Goal: Book appointment/travel/reservation

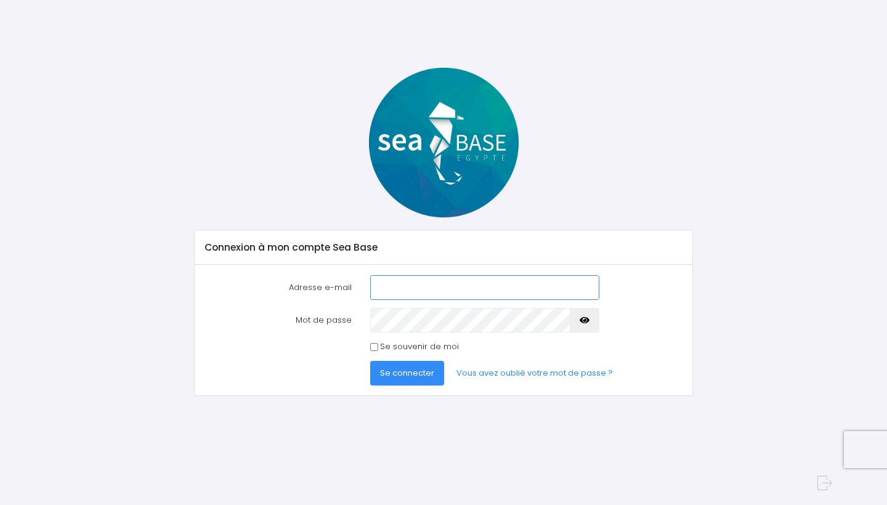
click at [392, 296] on input "Adresse e-mail" at bounding box center [485, 287] width 230 height 25
type input "poulpitude.pro@gmail.com"
click at [584, 320] on icon "button" at bounding box center [585, 320] width 10 height 0
click at [401, 372] on span "Se connecter" at bounding box center [407, 373] width 54 height 12
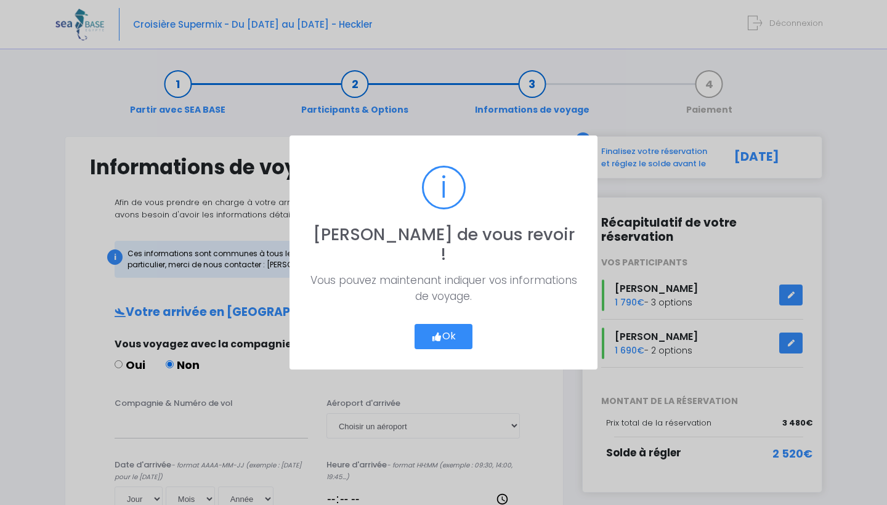
click at [428, 332] on button "Ok" at bounding box center [444, 337] width 58 height 26
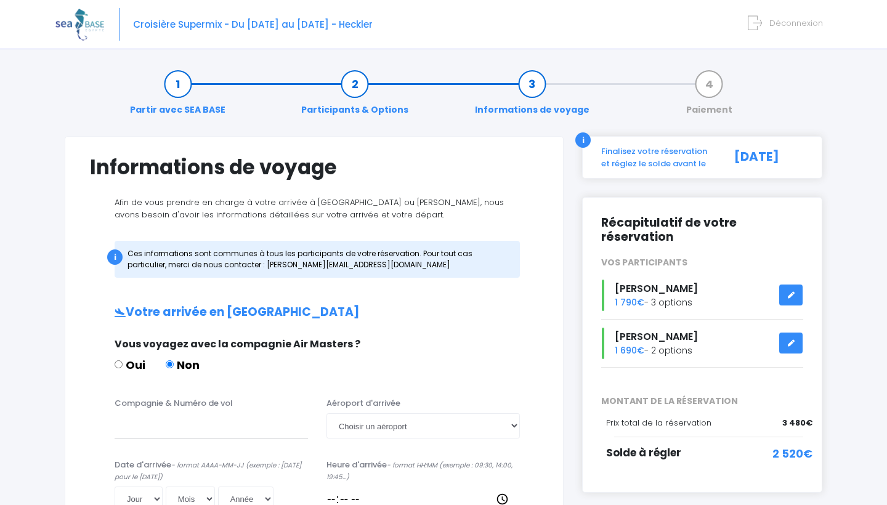
click at [710, 81] on link "Paiement" at bounding box center [709, 97] width 59 height 39
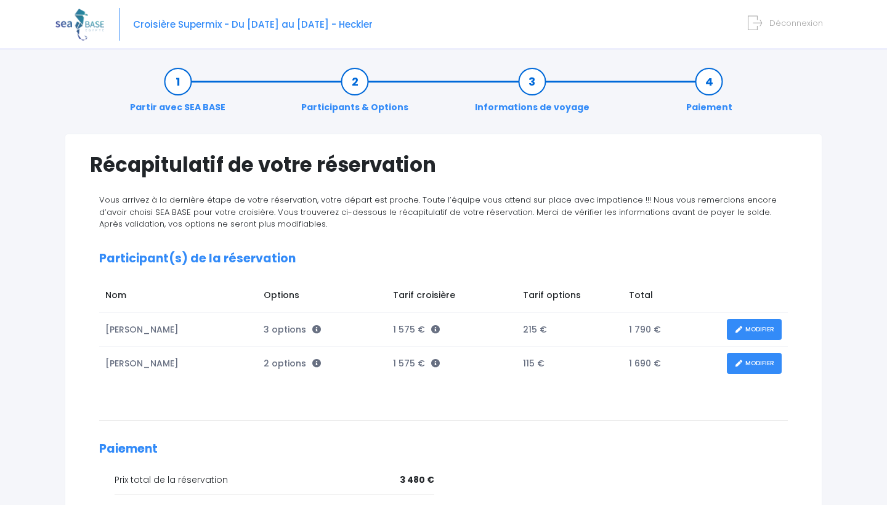
scroll to position [5, 0]
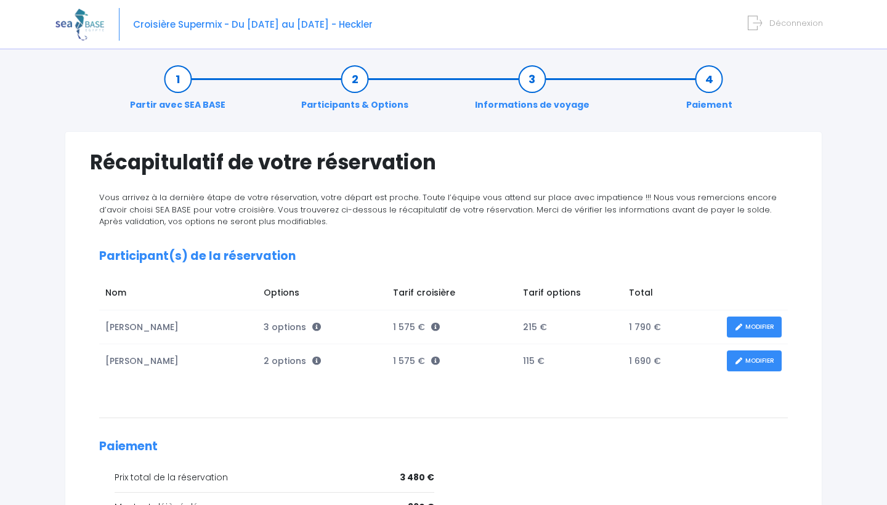
click at [529, 79] on link "Informations de voyage" at bounding box center [532, 92] width 127 height 39
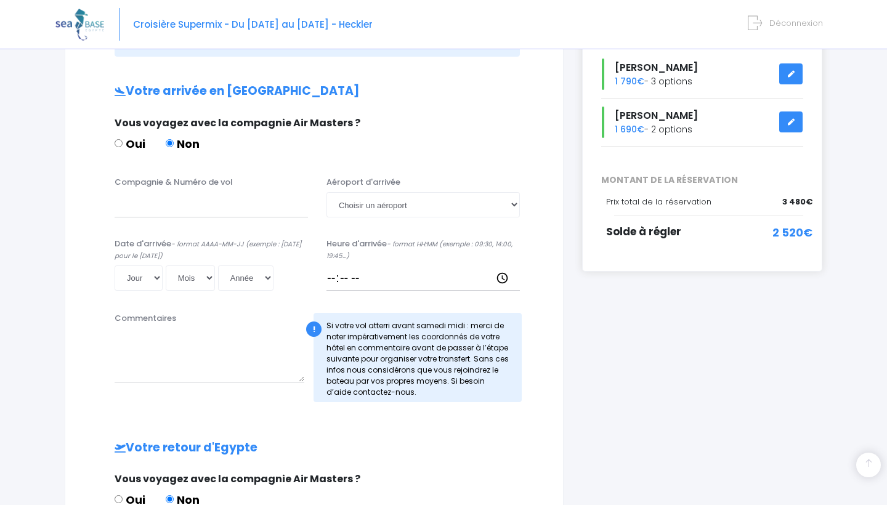
scroll to position [232, 0]
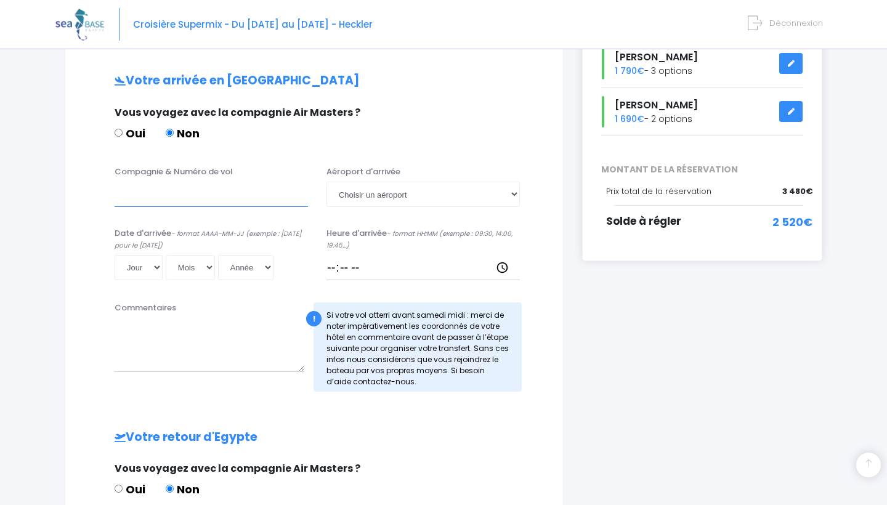
click at [218, 202] on input "Compagnie & Numéro de vol" at bounding box center [212, 194] width 194 height 25
click input "submit" at bounding box center [0, 0] width 0 height 0
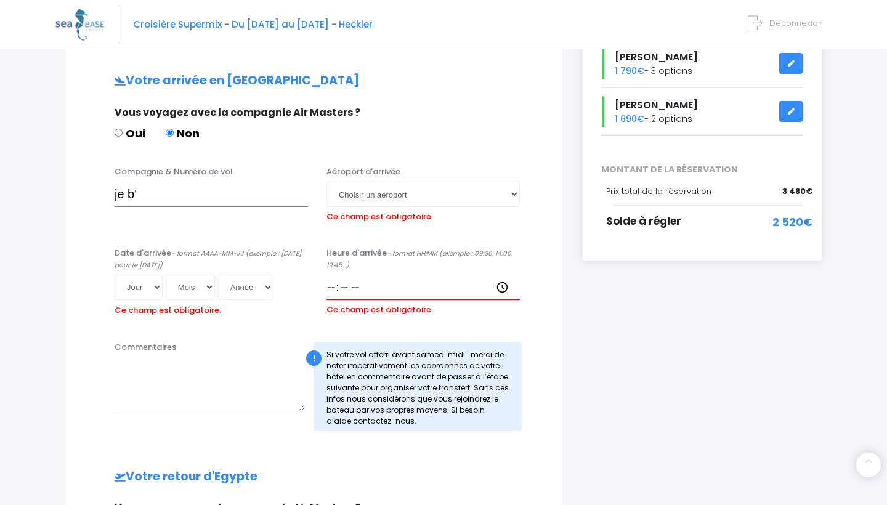
click input "submit" at bounding box center [0, 0] width 0 height 0
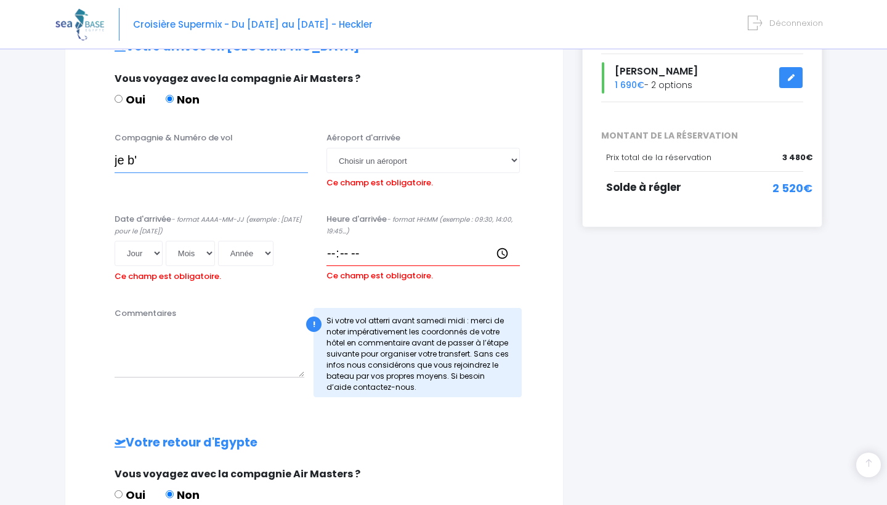
scroll to position [290, 0]
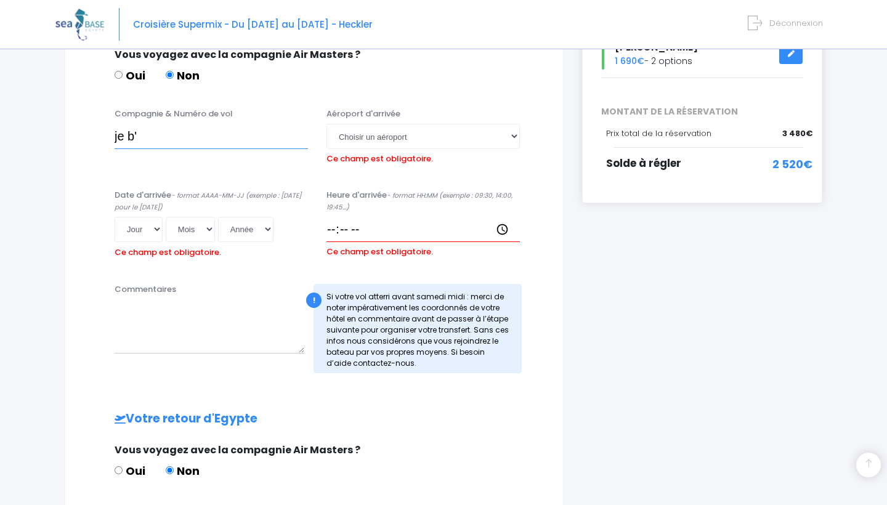
click at [214, 125] on input "je b'" at bounding box center [212, 136] width 194 height 25
click at [207, 136] on input "je b'" at bounding box center [212, 136] width 194 height 25
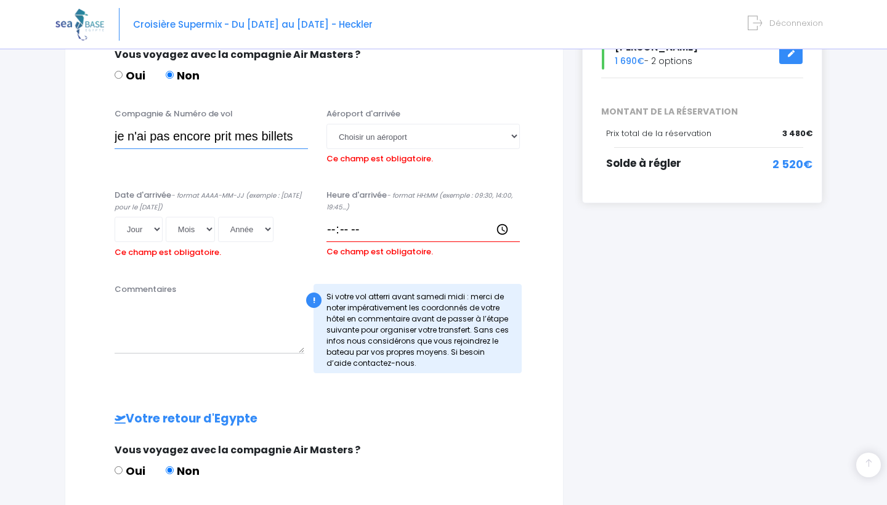
drag, startPoint x: 304, startPoint y: 133, endPoint x: 81, endPoint y: 135, distance: 223.1
click at [81, 135] on div "Compagnie & Numéro de vol je n'ai pas encore prit mes billets Aéroport d'arrivé…" at bounding box center [314, 142] width 467 height 68
type input "je n'ai pas encore prit mes billets"
click at [105, 155] on div "Compagnie & Numéro de vol je n'ai pas encore prit mes billets" at bounding box center [211, 138] width 212 height 60
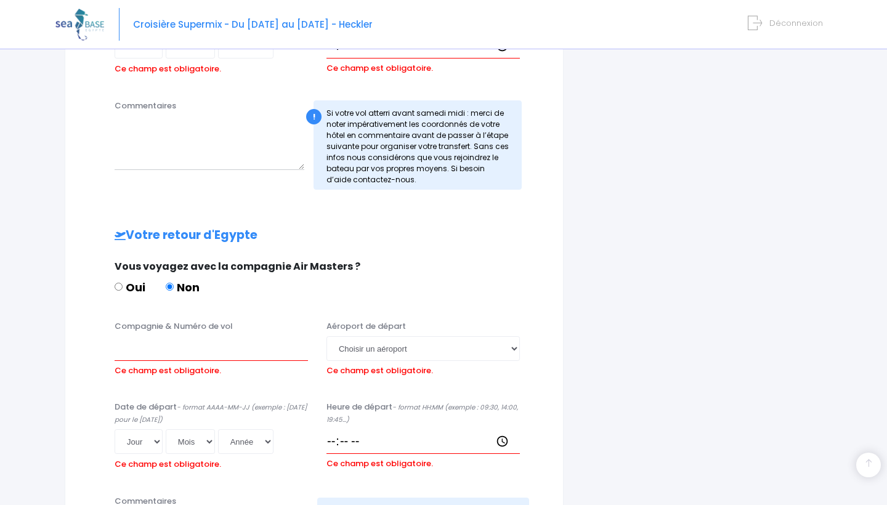
scroll to position [501, 0]
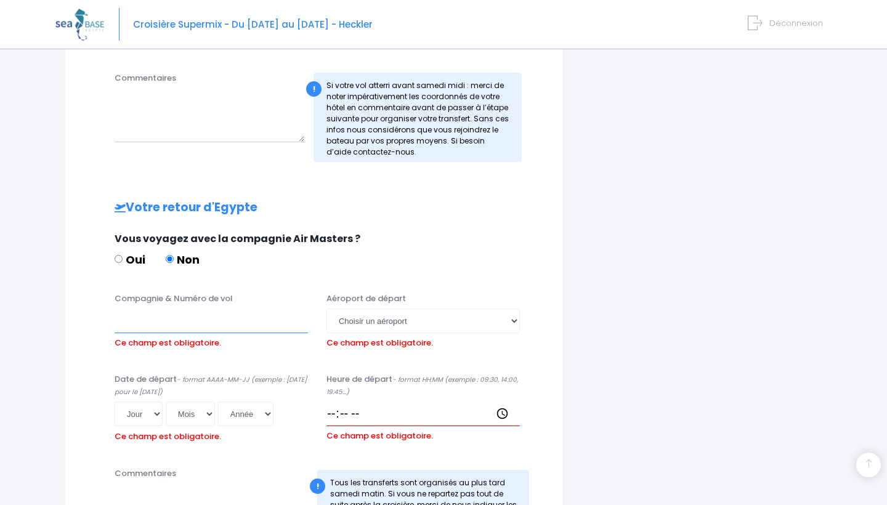
click at [172, 311] on input "Compagnie & Numéro de vol" at bounding box center [212, 321] width 194 height 25
paste input "je n'ai pas encore prit mes billets"
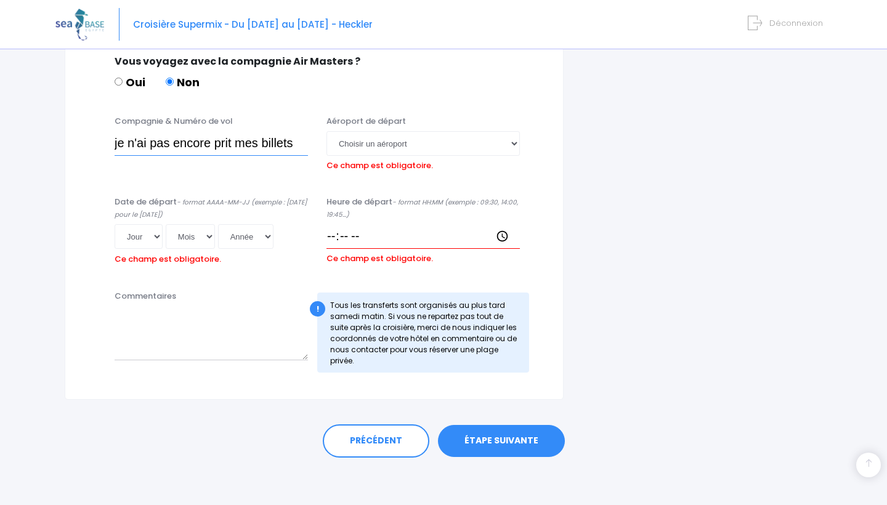
scroll to position [678, 0]
type input "je n'ai pas encore prit mes billets"
click at [486, 420] on div "PRÉCÉDENT ÉTAPE SUIVANTE" at bounding box center [444, 439] width 758 height 76
click at [486, 431] on link "ÉTAPE SUIVANTE" at bounding box center [501, 442] width 127 height 32
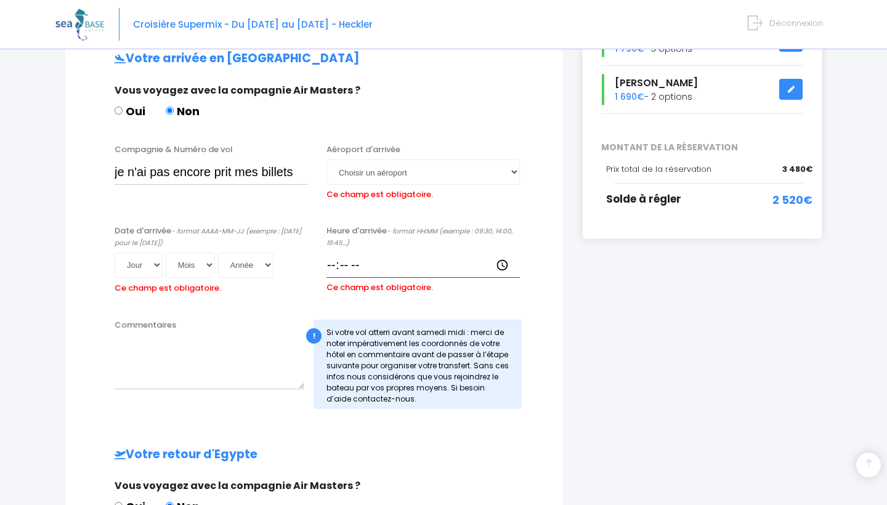
scroll to position [248, 0]
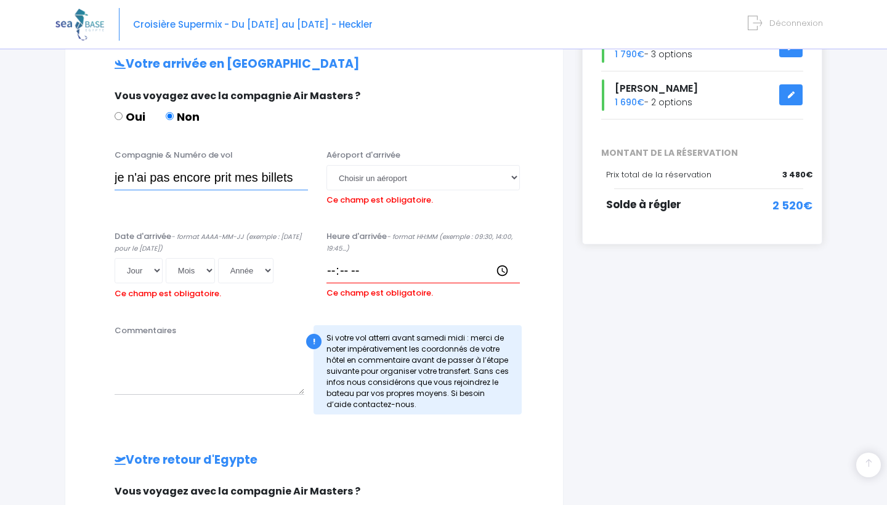
drag, startPoint x: 296, startPoint y: 177, endPoint x: 0, endPoint y: 168, distance: 296.6
click at [0, 168] on div "Notre plateforme de réservation n'est pas compatible avec votre appareil. Veuil…" at bounding box center [443, 345] width 887 height 1186
click at [134, 344] on textarea "Commentaires" at bounding box center [210, 368] width 190 height 54
paste textarea "je n'ai pas encore prit mes billets"
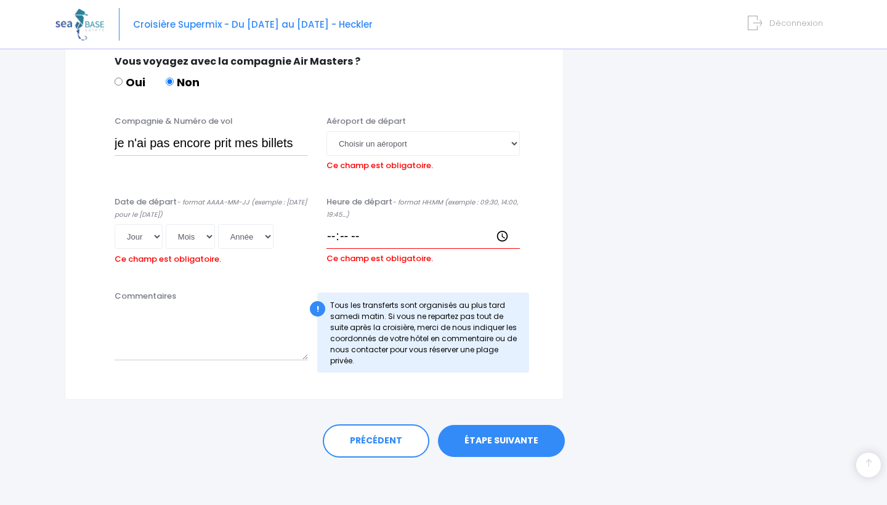
scroll to position [678, 0]
type textarea "je n'ai pas encore prit mes billets"
drag, startPoint x: 300, startPoint y: 148, endPoint x: 0, endPoint y: 149, distance: 299.5
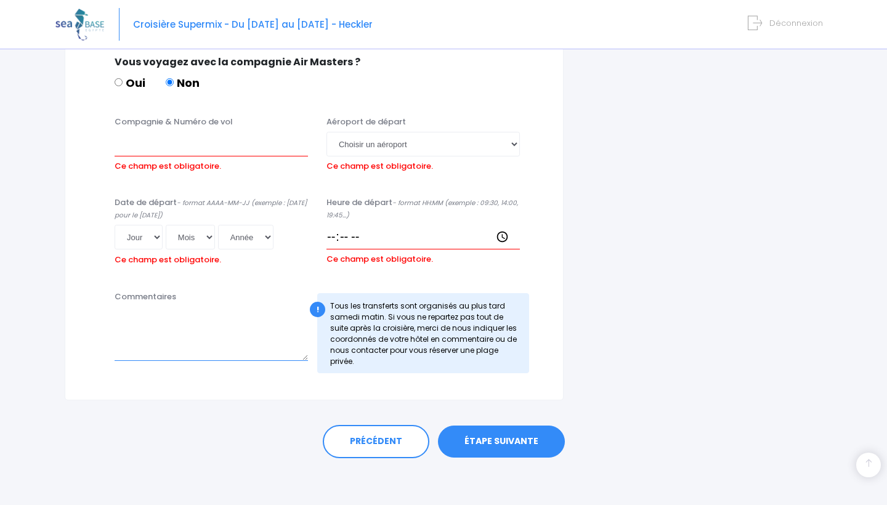
click at [157, 317] on textarea "Commentaires" at bounding box center [212, 334] width 194 height 54
paste textarea "je n'ai pas encore prit mes billets"
type textarea "je n'ai pas encore prit mes billets"
click at [539, 449] on link "ÉTAPE SUIVANTE" at bounding box center [501, 442] width 127 height 32
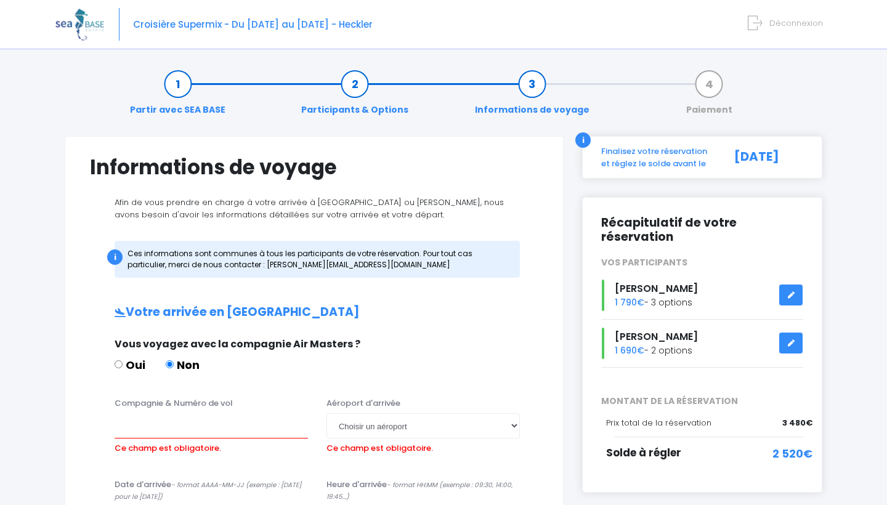
scroll to position [0, 0]
click at [707, 84] on link "Paiement" at bounding box center [709, 97] width 59 height 39
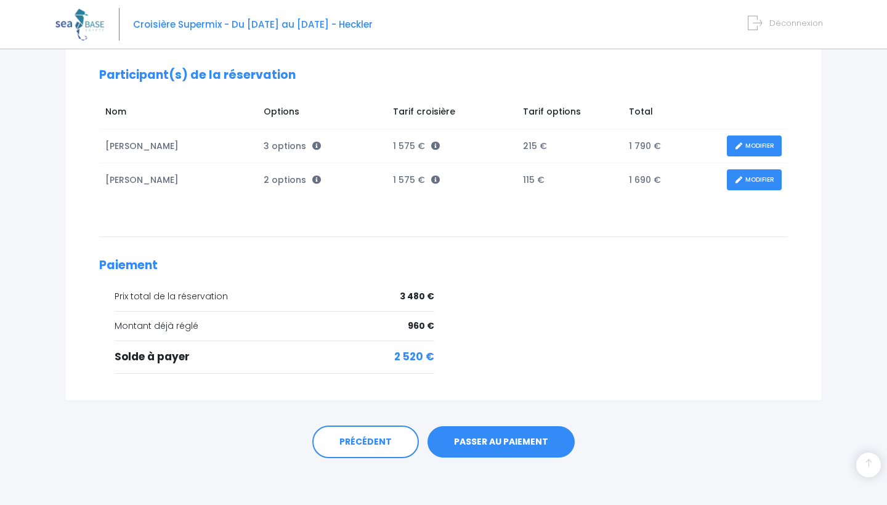
scroll to position [185, 0]
click at [508, 433] on link "PASSER AU PAIEMENT" at bounding box center [501, 443] width 147 height 32
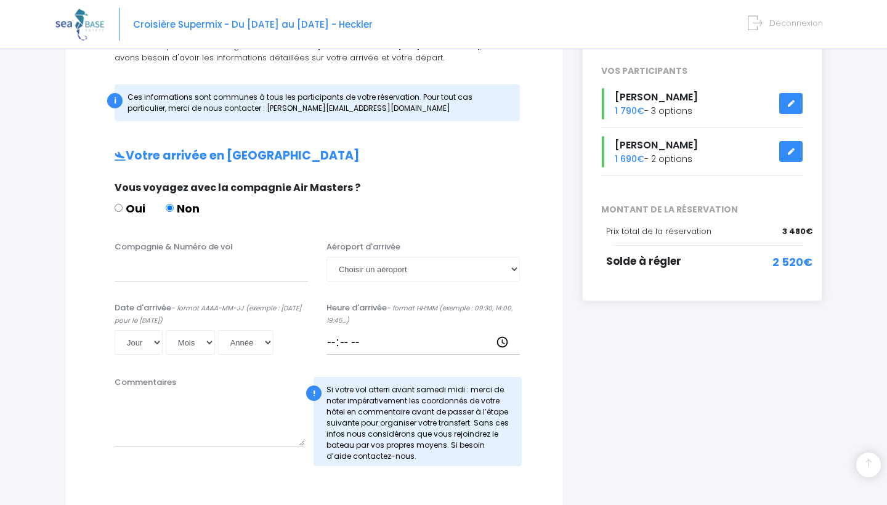
scroll to position [192, 0]
click at [163, 263] on input "Compagnie & Numéro de vol" at bounding box center [212, 268] width 194 height 25
paste input "je n'ai pas encore prit mes billets"
type input "je n'ai pas encore prit mes billets"
select select "Marsa Alam"
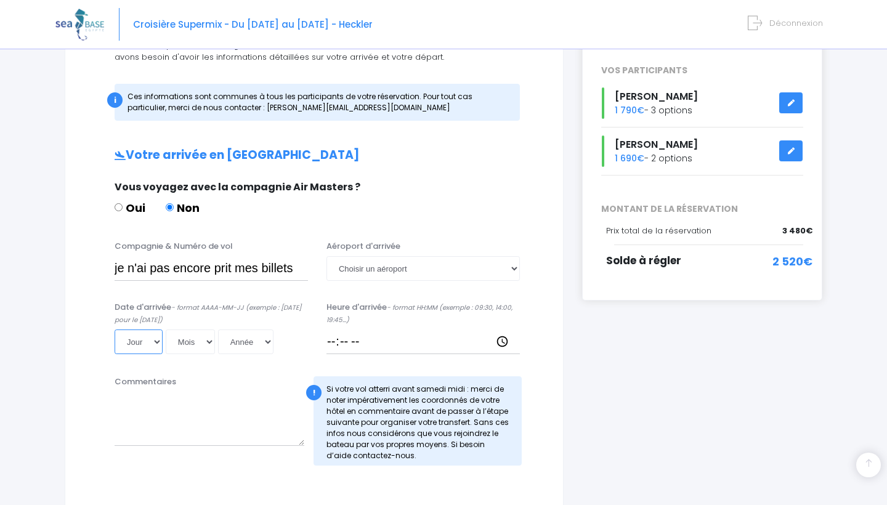
select select "01"
drag, startPoint x: 147, startPoint y: 335, endPoint x: 161, endPoint y: 348, distance: 19.2
click at [161, 348] on div "Jour 01 02 03 04 05 06 07 08 09 10 11 12 13 14 15 16 17 18 19 20 21 22 23 24 25…" at bounding box center [212, 342] width 194 height 25
select select "01"
select select "2025"
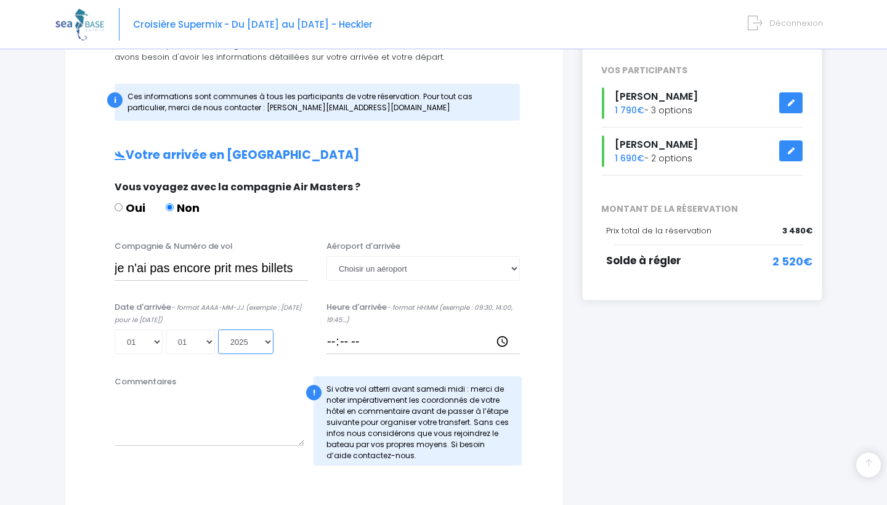
type input "2025-01-01"
select select "10"
type input "2025-10-01"
click at [190, 419] on textarea "Commentaires" at bounding box center [210, 419] width 190 height 54
paste textarea "je n'ai pas encore prit mes billets"
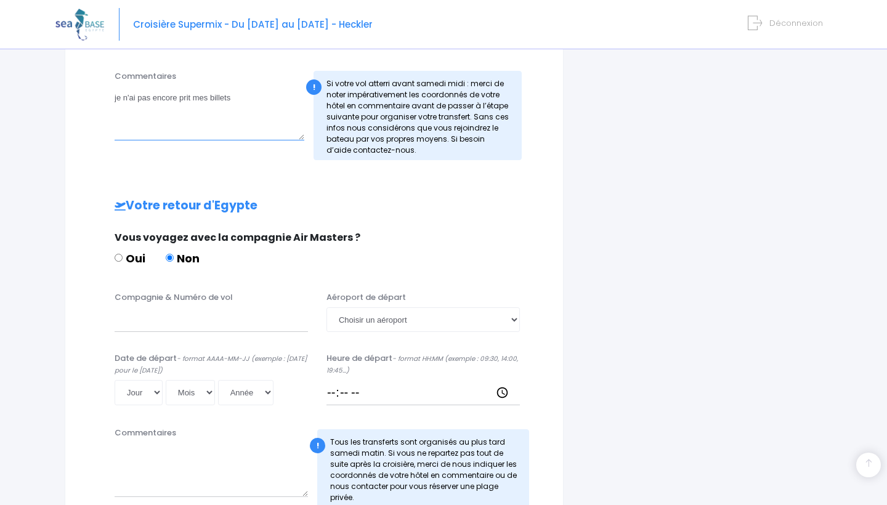
scroll to position [503, 0]
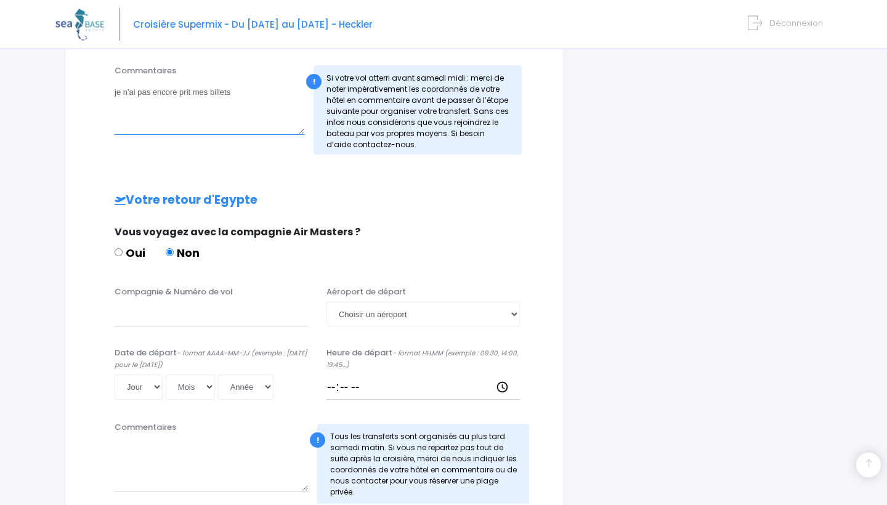
type textarea "je n'ai pas encore prit mes billets"
click at [256, 312] on input "Compagnie & Numéro de vol" at bounding box center [212, 314] width 194 height 25
paste input "je n'ai pas encore prit mes billets"
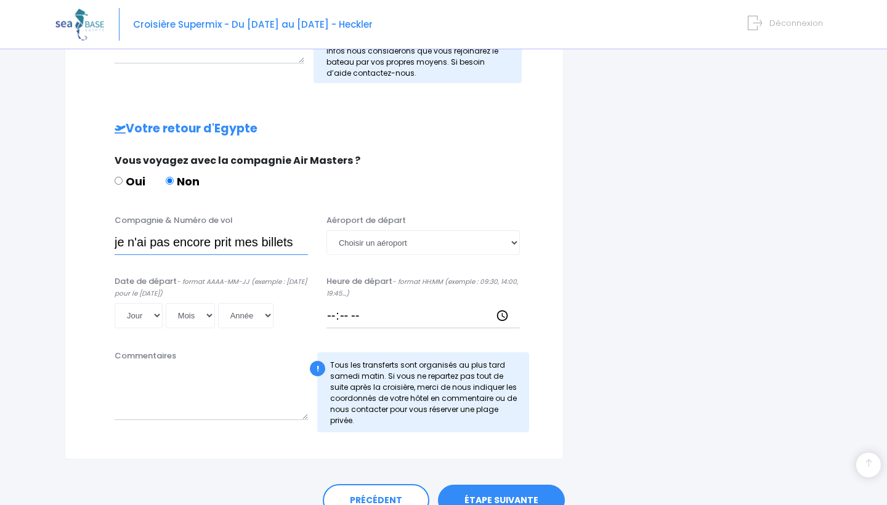
scroll to position [593, 0]
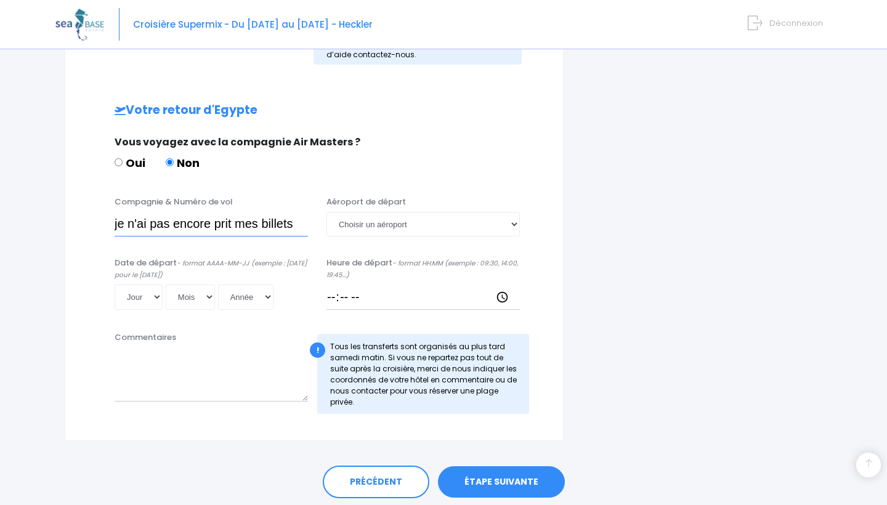
type input "je n'ai pas encore prit mes billets"
select select "Marsa Alam"
select select "01"
drag, startPoint x: 121, startPoint y: 291, endPoint x: 167, endPoint y: 297, distance: 46.6
click at [167, 297] on div "Jour 01 02 03 04 05 06 07 08 09 10 11 12 13 14 15 16 17 18 19 20 21 22 23 24 25…" at bounding box center [212, 297] width 194 height 25
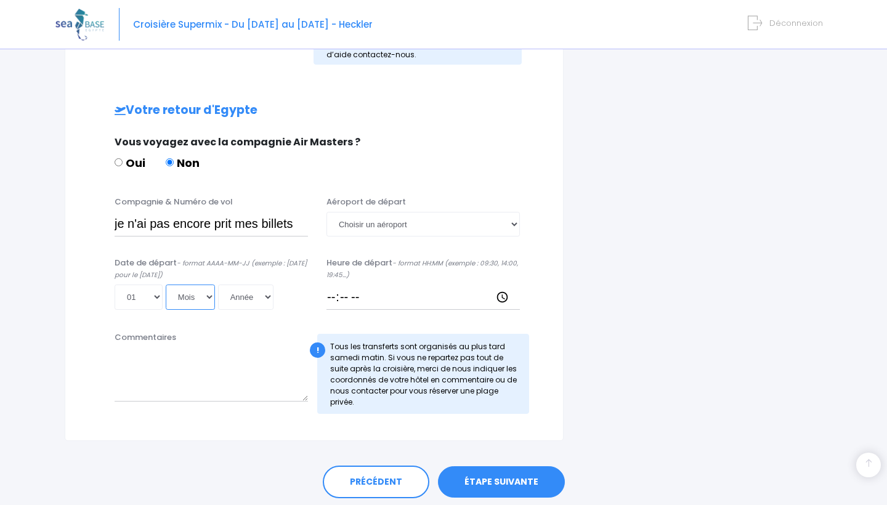
select select "10"
select select "2025"
type input "2025-10-01"
click at [210, 373] on textarea "Commentaires" at bounding box center [212, 375] width 194 height 54
paste textarea "je n'ai pas encore prit mes billets"
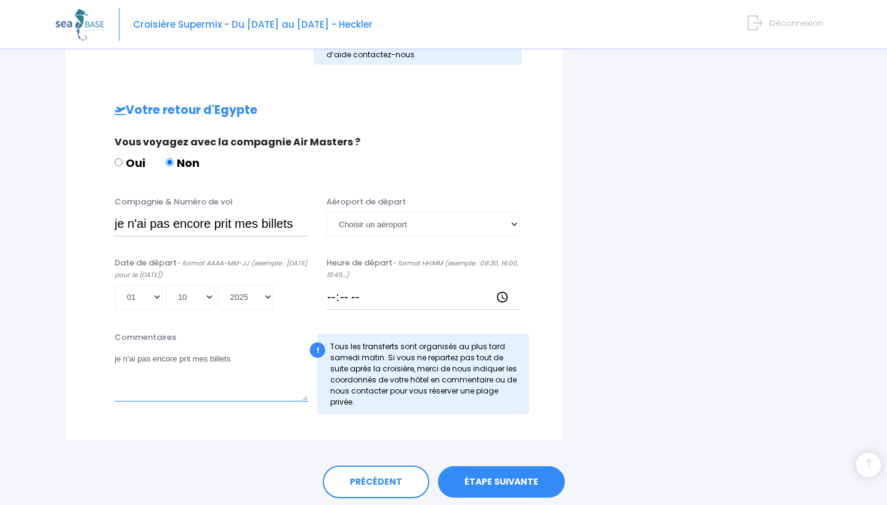
type textarea "je n'ai pas encore prit mes billets"
click at [546, 478] on link "ÉTAPE SUIVANTE" at bounding box center [501, 483] width 127 height 32
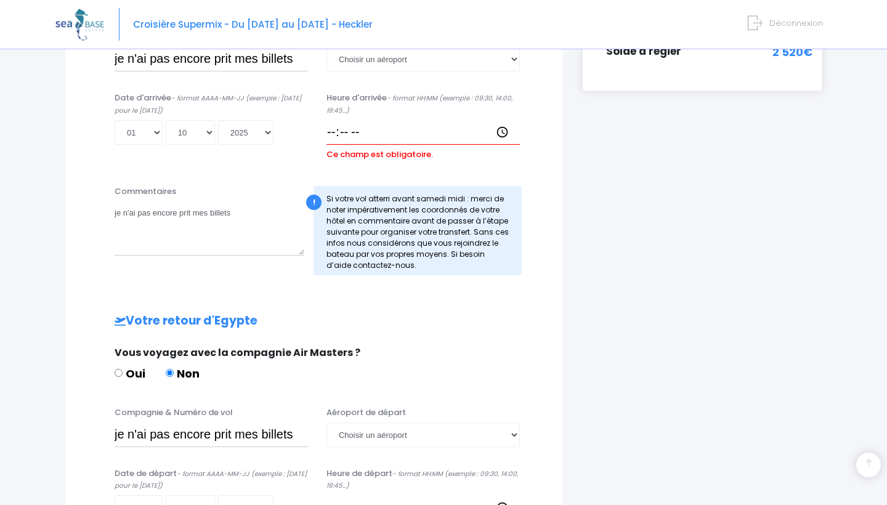
scroll to position [402, 0]
click at [394, 122] on input "Heure d'arrivée - format HH:MM (exemple : 09:30, 14:00, 19:45...)" at bounding box center [424, 132] width 194 height 25
click at [370, 128] on input "Heure d'arrivée - format HH:MM (exemple : 09:30, 14:00, 19:45...)" at bounding box center [424, 132] width 194 height 25
click at [414, 204] on div "! Si votre vol atterri avant samedi midi : merci de noter impérativement les co…" at bounding box center [418, 229] width 208 height 89
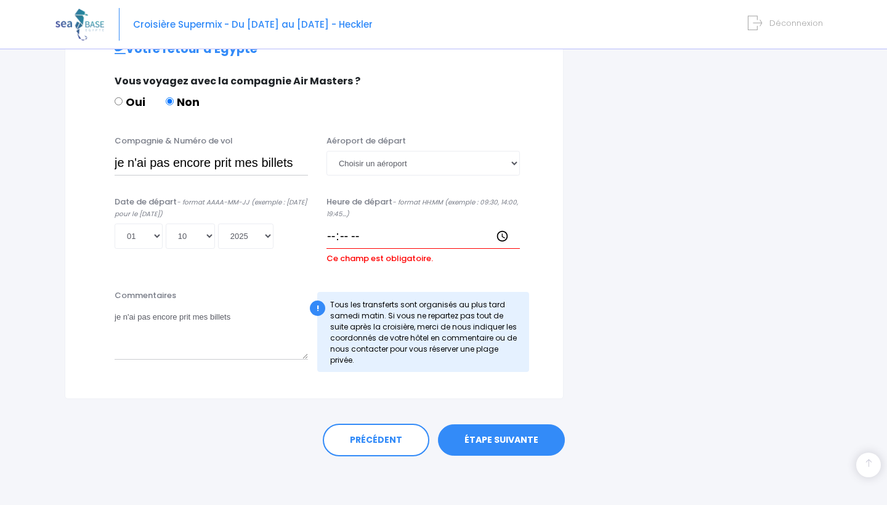
scroll to position [672, 0]
click at [404, 230] on input "Heure de départ - format HH:MM (exemple : 09:30, 14:00, 19:45...)" at bounding box center [424, 237] width 194 height 25
click input "submit" at bounding box center [0, 0] width 0 height 0
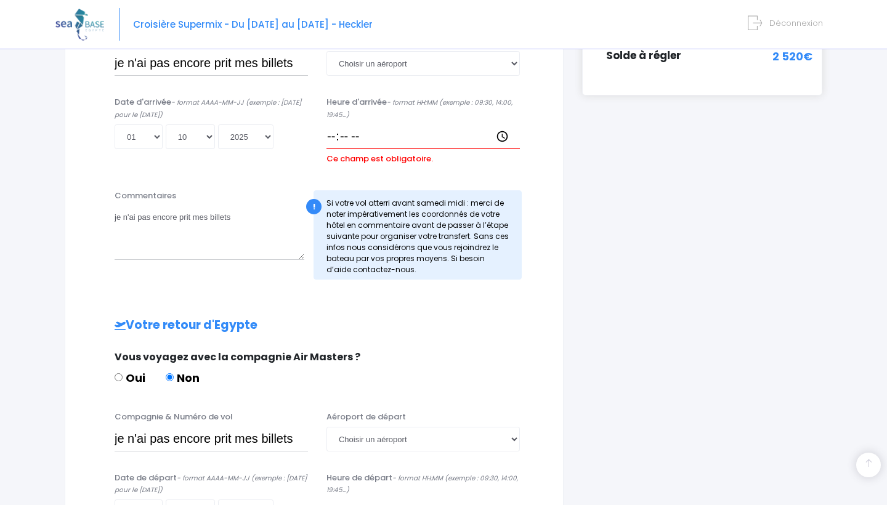
click at [473, 344] on div "Votre arrivée en Egypte Vous voyagez avec la compagnie Air Masters ? Oui Non Co…" at bounding box center [314, 299] width 449 height 713
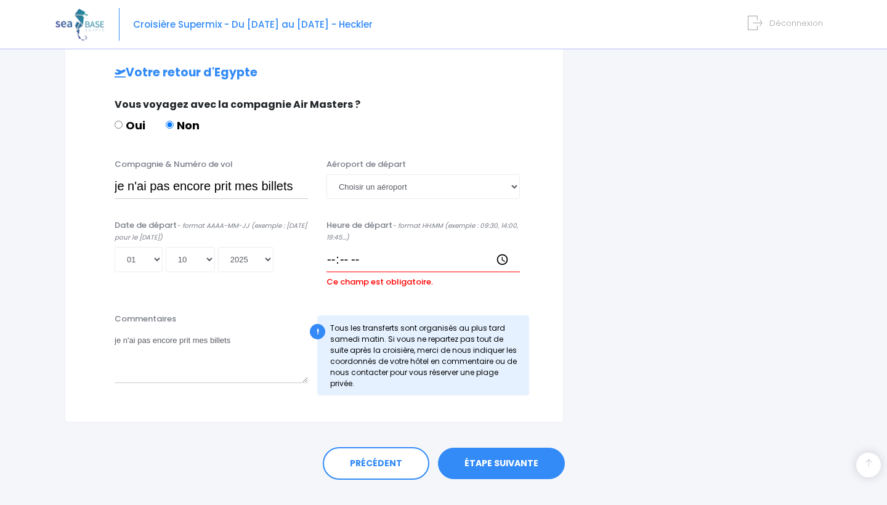
scroll to position [652, 0]
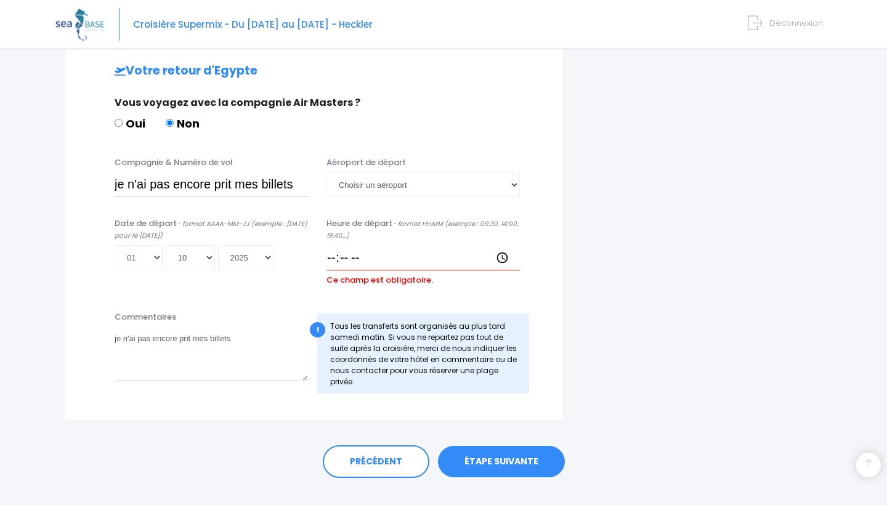
click at [514, 468] on link "ÉTAPE SUIVANTE" at bounding box center [501, 462] width 127 height 32
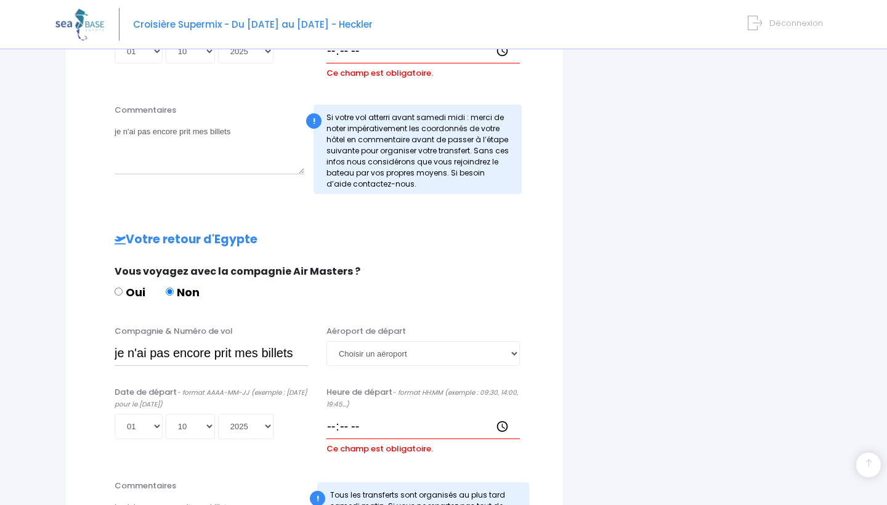
scroll to position [397, 0]
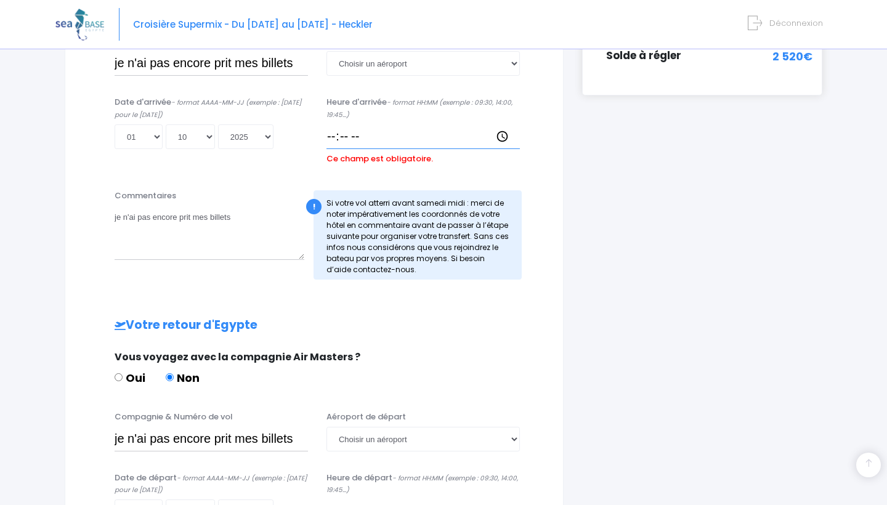
click at [394, 136] on input "Heure d'arrivée - format HH:MM (exemple : 09:30, 14:00, 19:45...)" at bounding box center [424, 136] width 194 height 25
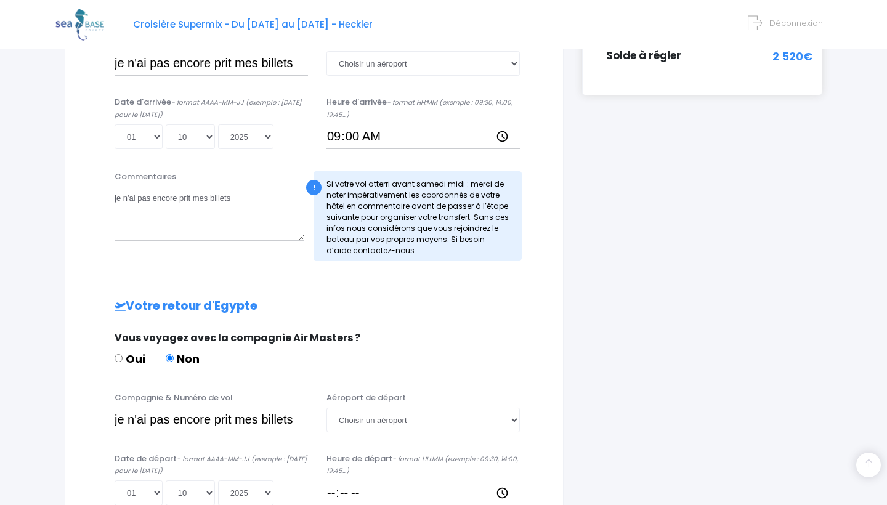
type input "09:00"
click at [463, 273] on div "Votre arrivée en Egypte Vous voyagez avec la compagnie Air Masters ? Oui Non Co…" at bounding box center [314, 290] width 449 height 694
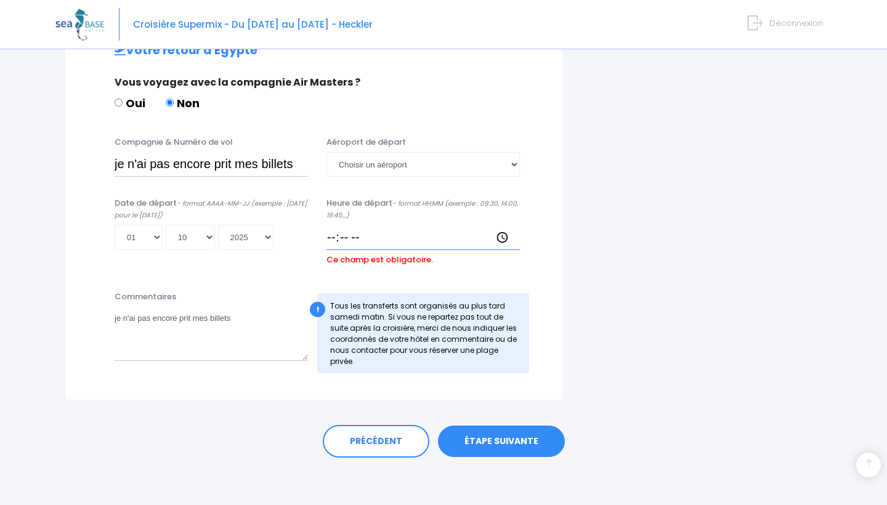
click at [405, 244] on input "Heure de départ - format HH:MM (exemple : 09:30, 14:00, 19:45...)" at bounding box center [424, 237] width 194 height 25
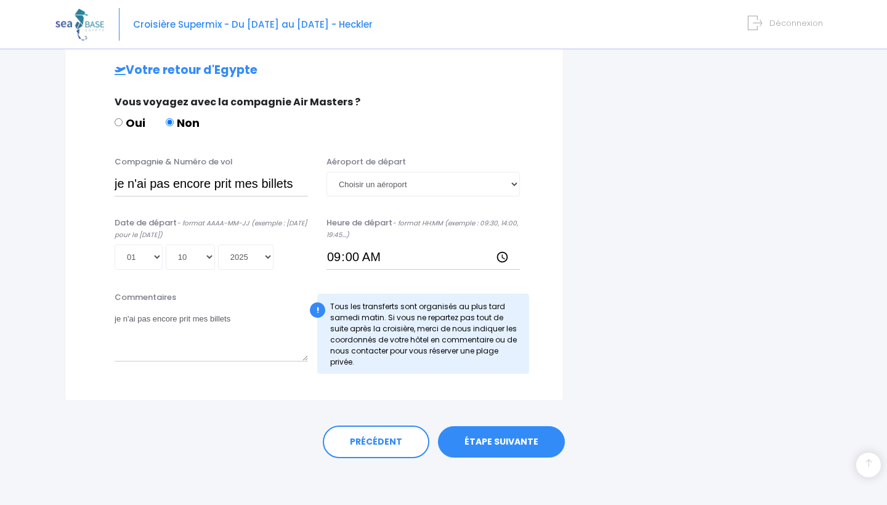
type input "09:00"
click at [494, 430] on link "ÉTAPE SUIVANTE" at bounding box center [501, 442] width 127 height 32
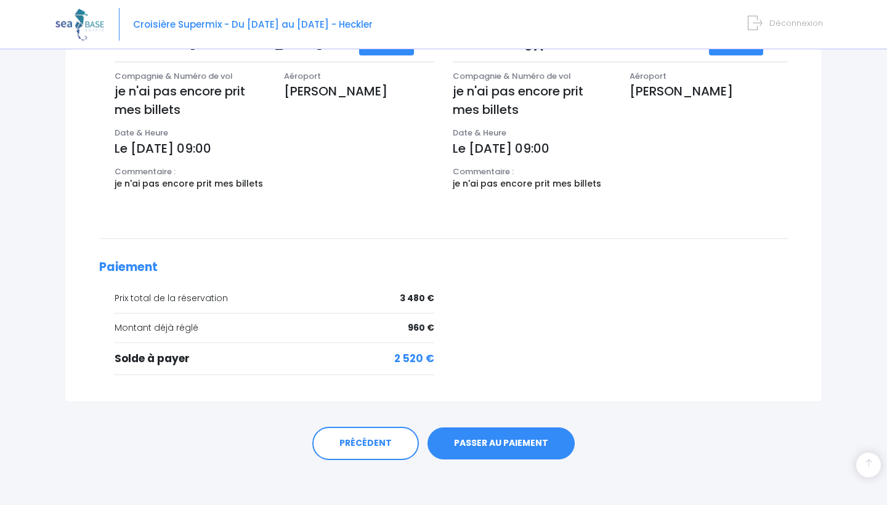
scroll to position [442, 0]
click at [498, 443] on link "PASSER AU PAIEMENT" at bounding box center [501, 444] width 147 height 32
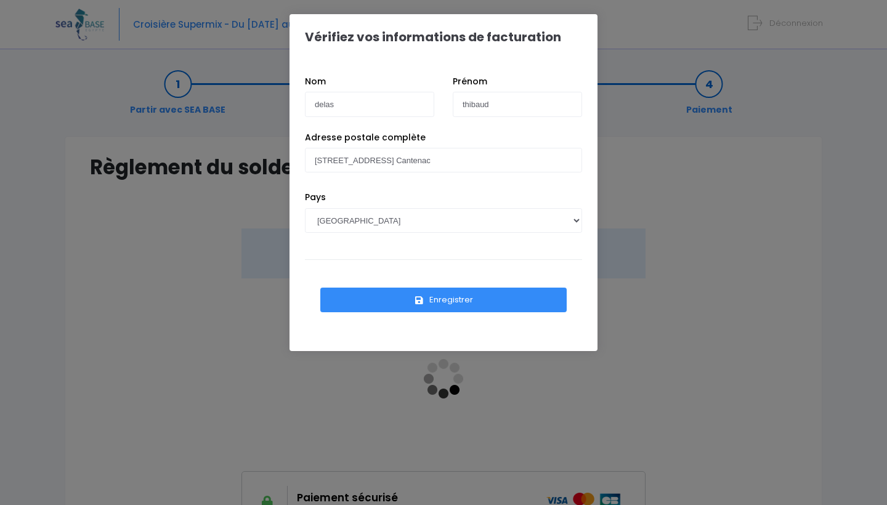
click at [449, 297] on button "Enregistrer" at bounding box center [443, 300] width 247 height 25
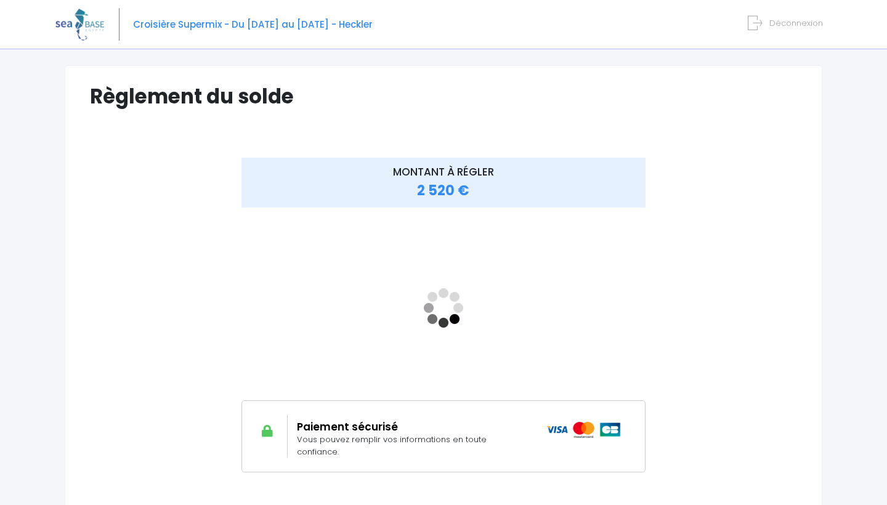
scroll to position [96, 0]
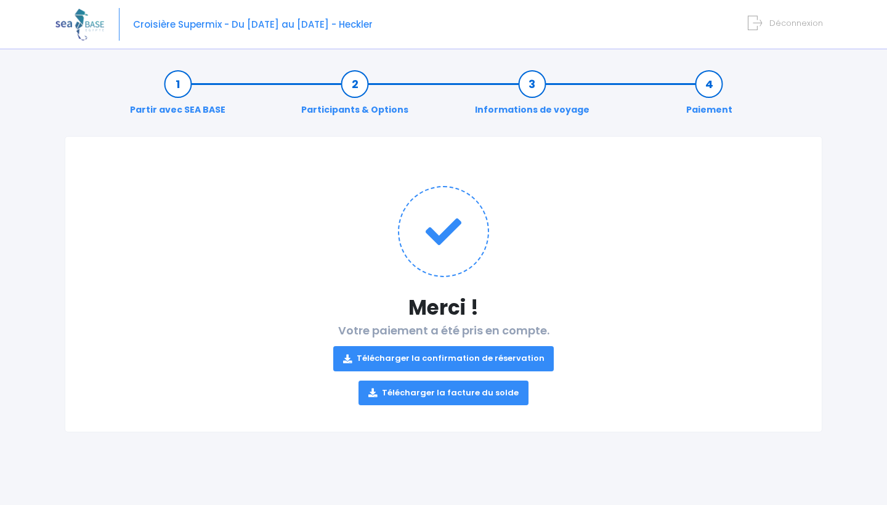
click at [450, 364] on link "Télécharger la confirmation de réservation" at bounding box center [443, 358] width 221 height 25
click at [449, 394] on link "Télécharger la facture du solde" at bounding box center [444, 393] width 170 height 25
click at [442, 396] on link "Télécharger la facture du solde" at bounding box center [444, 393] width 170 height 25
